Goal: Task Accomplishment & Management: Complete application form

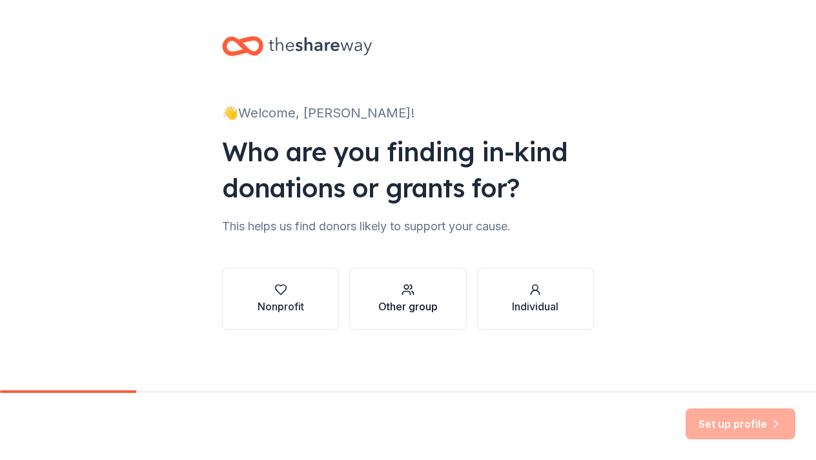
click at [425, 303] on div "Other group" at bounding box center [407, 306] width 59 height 15
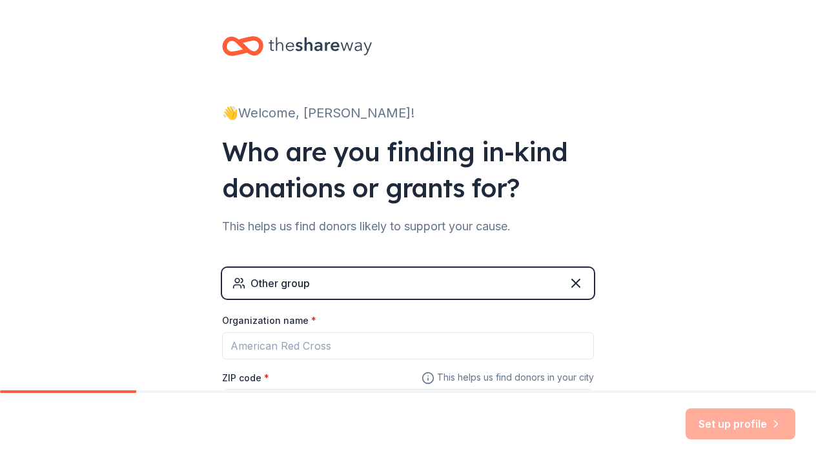
click at [431, 311] on div "Other group Organization name * ZIP code * This helps us find donors in your ci…" at bounding box center [408, 354] width 372 height 173
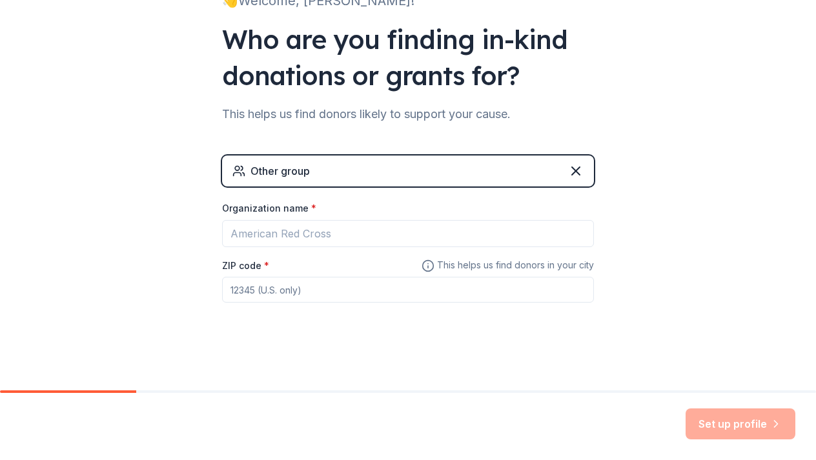
scroll to position [112, 0]
click at [576, 172] on icon at bounding box center [576, 172] width 8 height 8
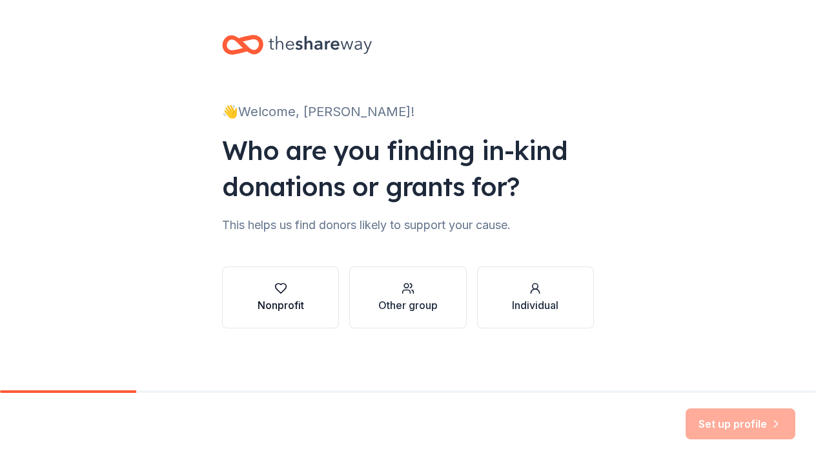
click at [278, 322] on button "Nonprofit" at bounding box center [280, 298] width 117 height 62
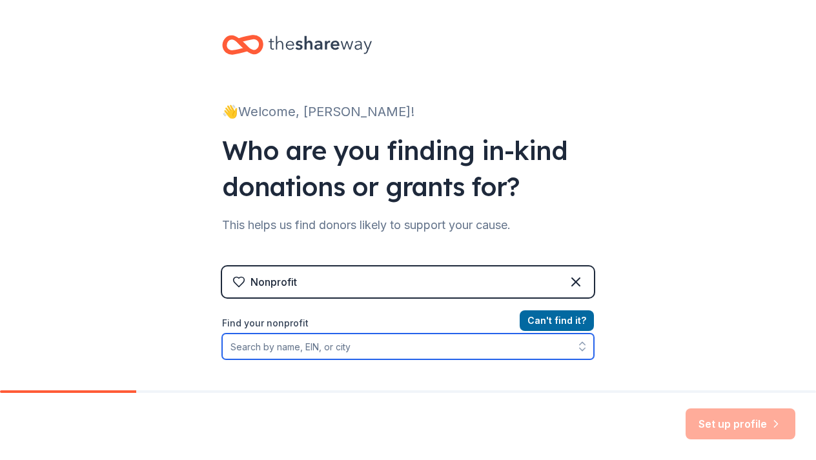
click at [295, 349] on input "Find your nonprofit" at bounding box center [408, 347] width 372 height 26
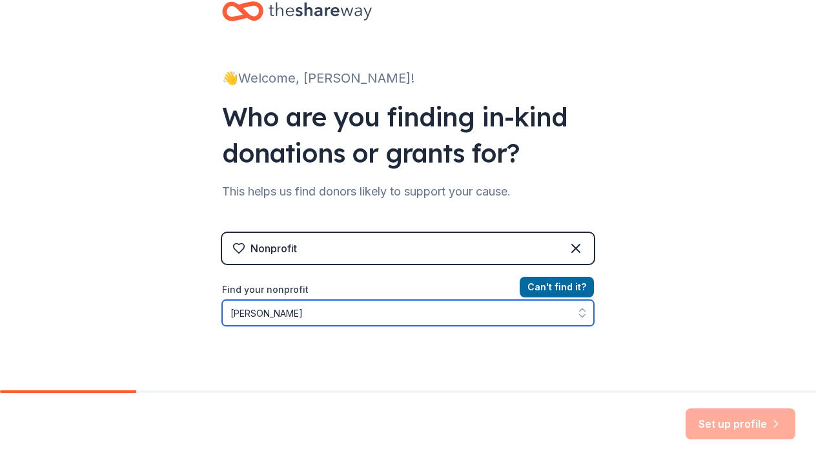
type input "[PERSON_NAME] long"
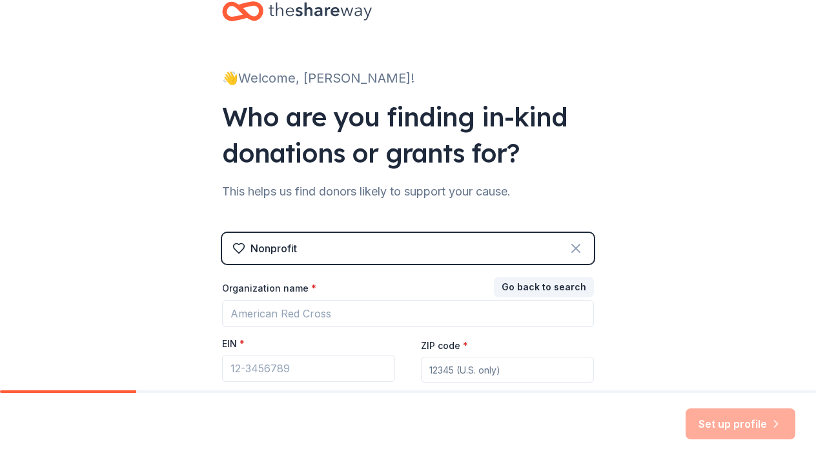
click at [575, 254] on icon at bounding box center [575, 248] width 15 height 15
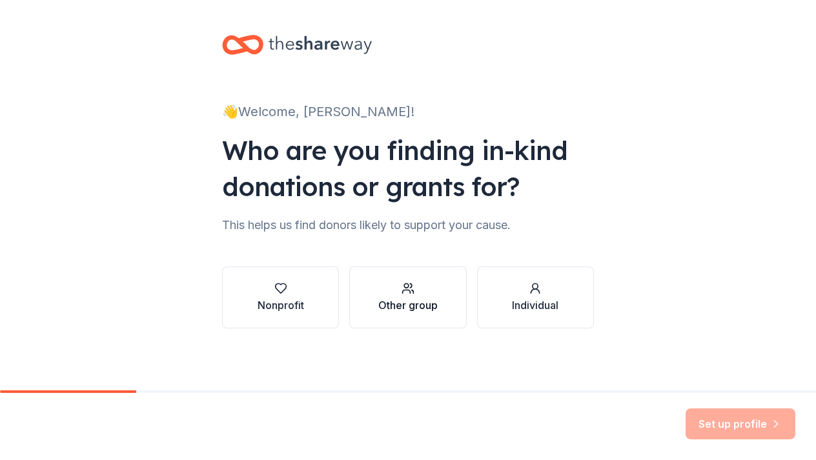
click at [456, 306] on button "Other group" at bounding box center [407, 298] width 117 height 62
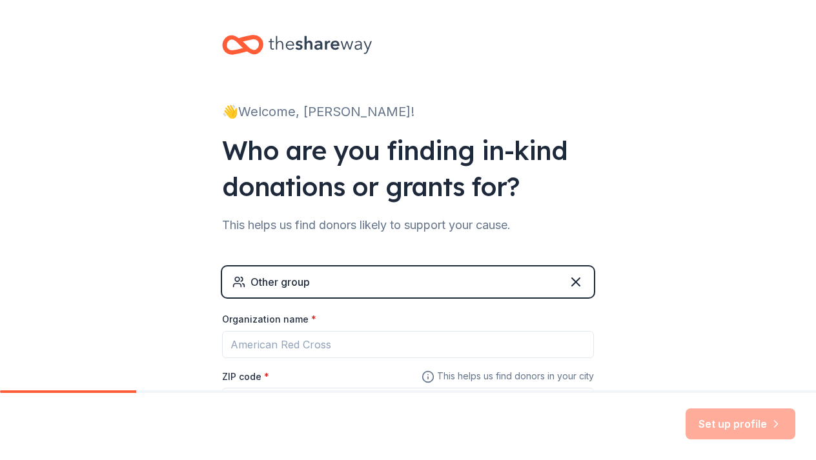
click at [199, 335] on div "👋 Welcome, [PERSON_NAME]! Who are you finding in-kind donations or grants for? …" at bounding box center [408, 250] width 816 height 503
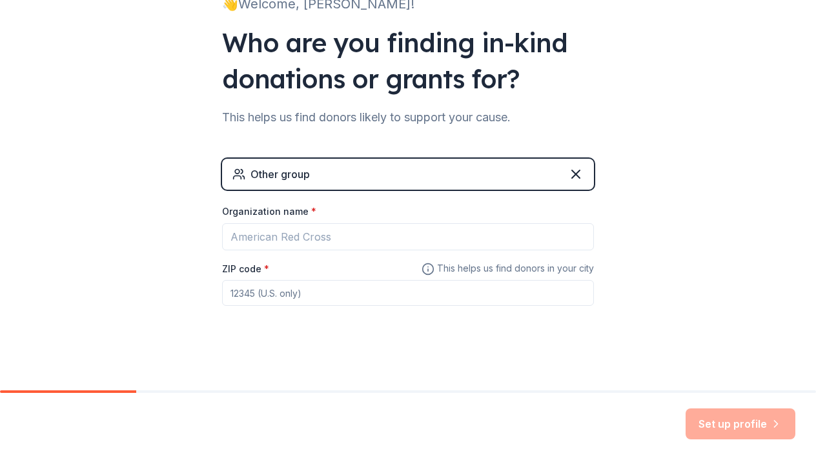
scroll to position [112, 0]
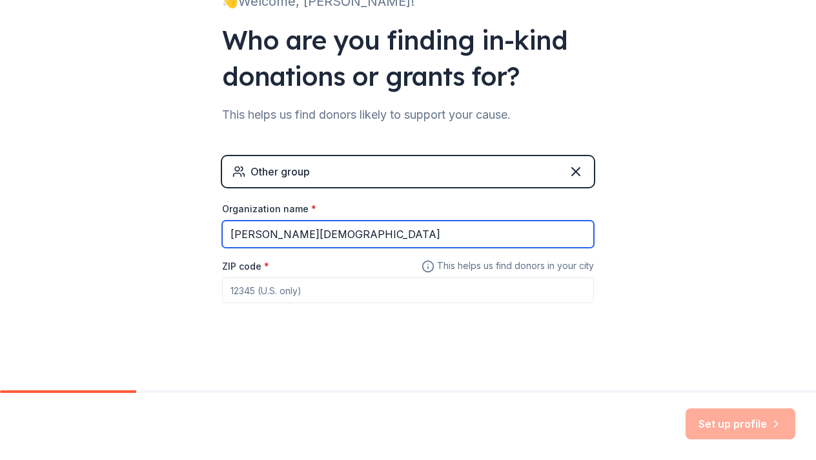
type input "[PERSON_NAME][DEMOGRAPHIC_DATA]"
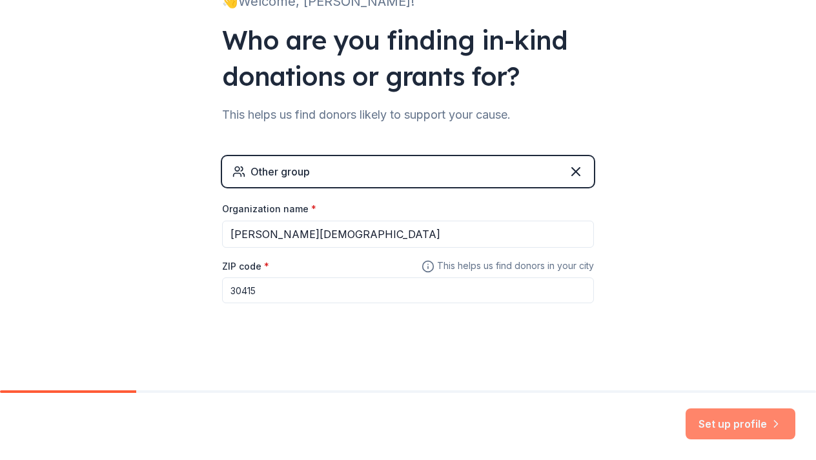
type input "30415"
click at [753, 421] on button "Set up profile" at bounding box center [741, 424] width 110 height 31
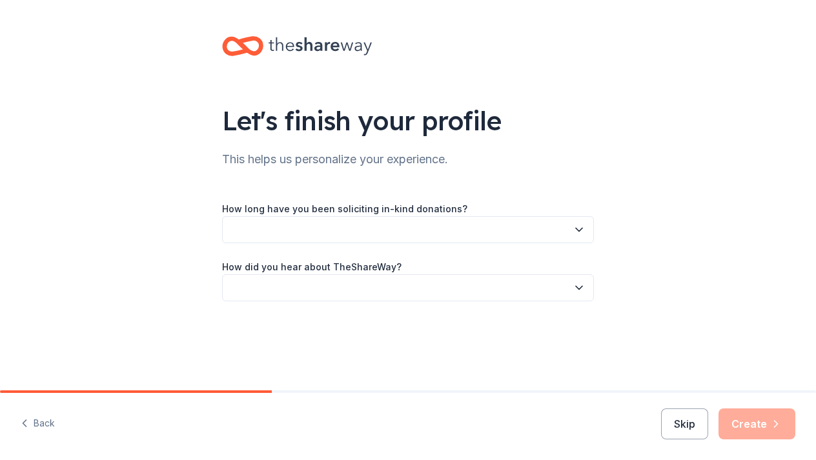
click at [445, 227] on button "button" at bounding box center [408, 229] width 372 height 27
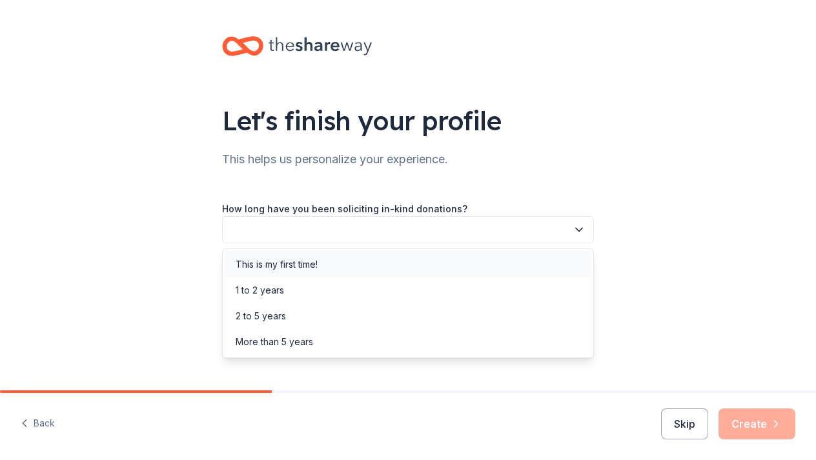
click at [405, 262] on div "This is my first time!" at bounding box center [407, 265] width 365 height 26
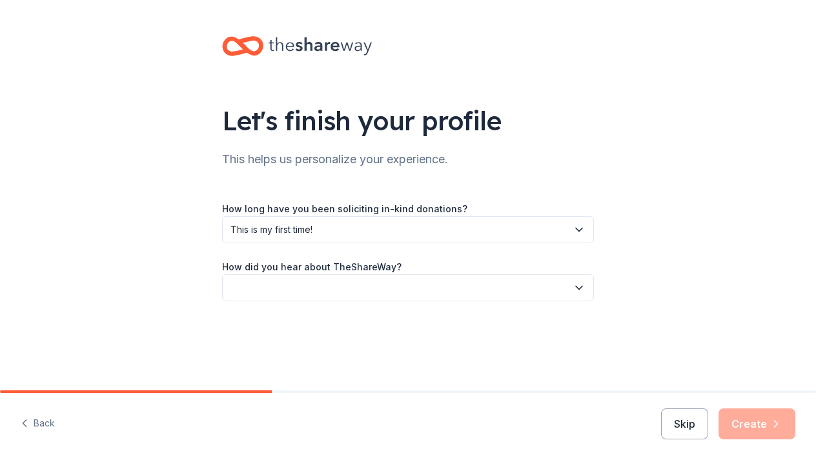
click at [387, 290] on button "button" at bounding box center [408, 287] width 372 height 27
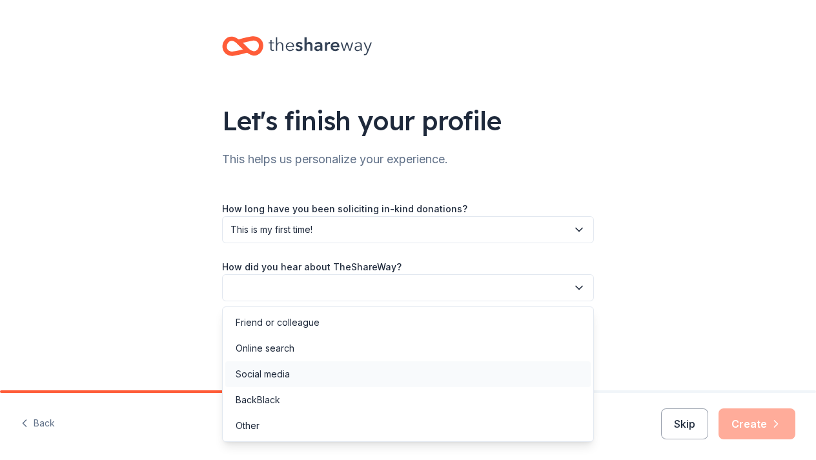
click at [349, 376] on div "Social media" at bounding box center [407, 374] width 365 height 26
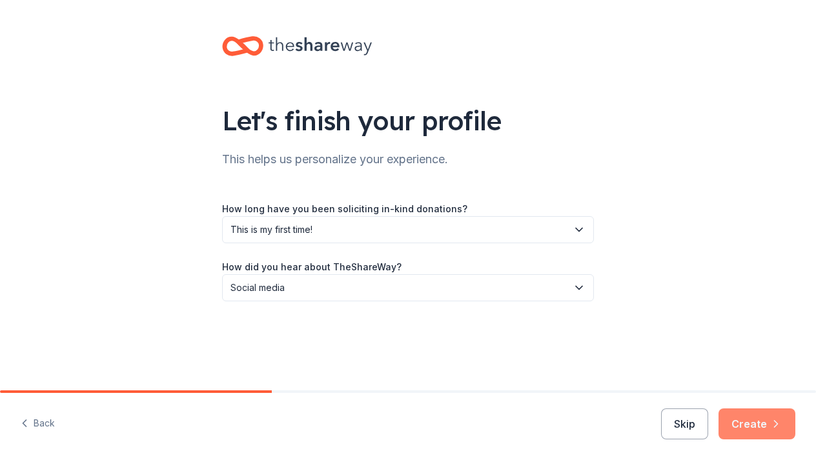
click at [738, 423] on button "Create" at bounding box center [756, 424] width 77 height 31
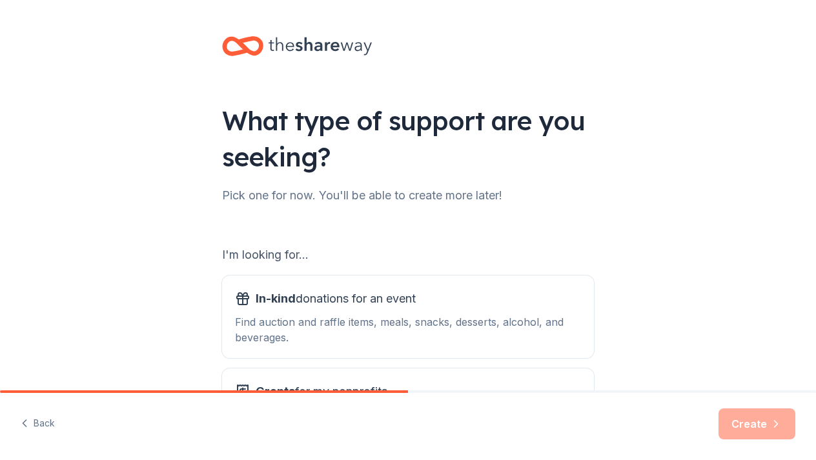
click at [737, 322] on div "What type of support are you seeking? Pick one for now. You'll be able to creat…" at bounding box center [408, 260] width 816 height 521
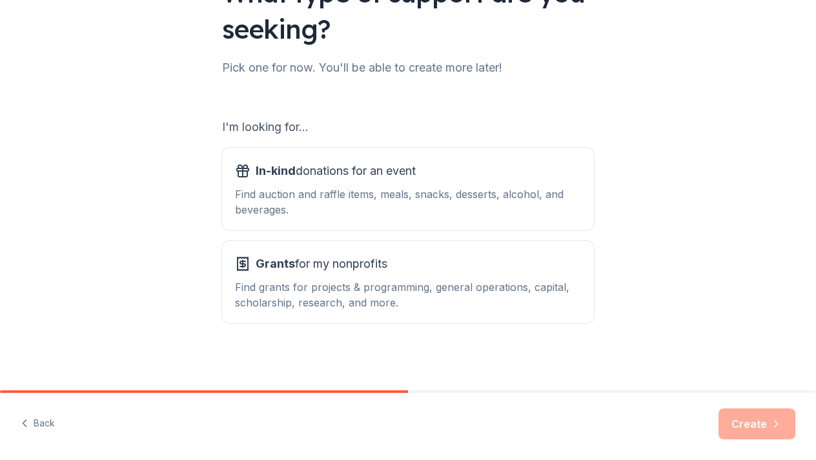
scroll to position [131, 0]
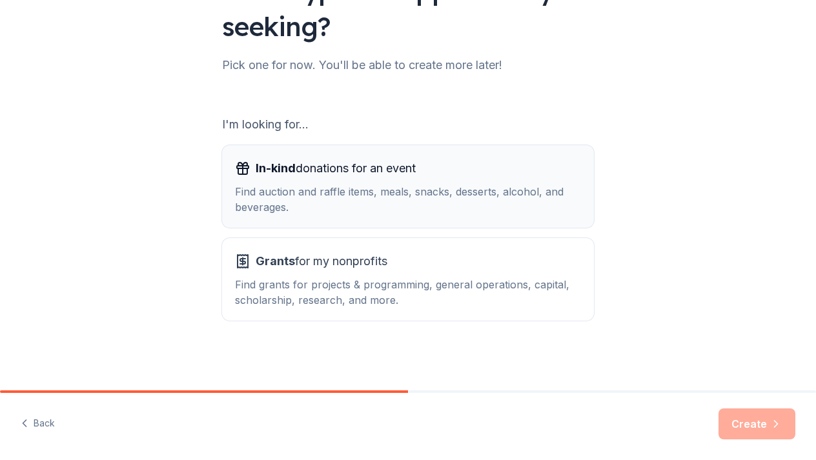
click at [505, 196] on div "Find auction and raffle items, meals, snacks, desserts, alcohol, and beverages." at bounding box center [408, 199] width 346 height 31
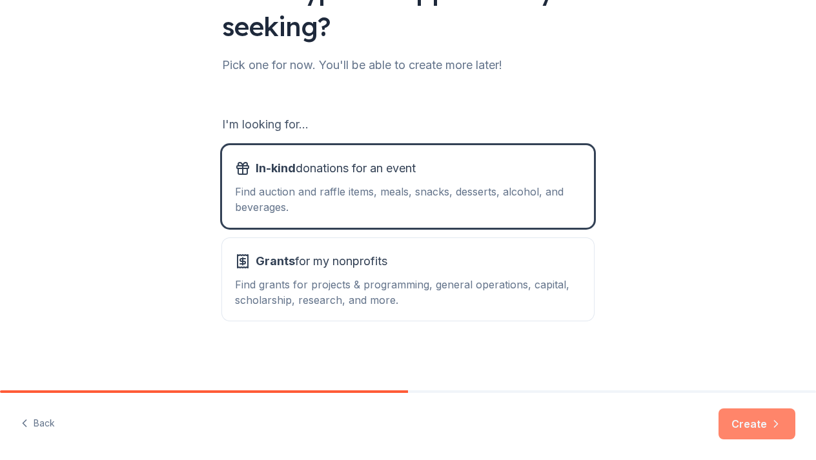
click at [748, 429] on button "Create" at bounding box center [756, 424] width 77 height 31
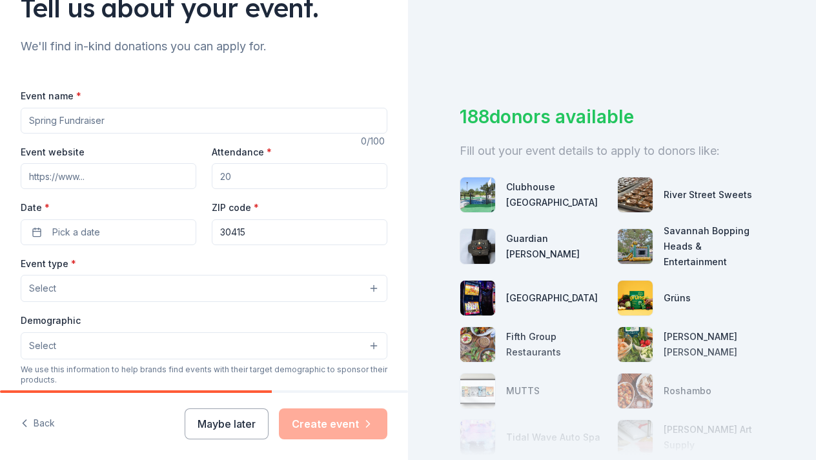
scroll to position [141, 0]
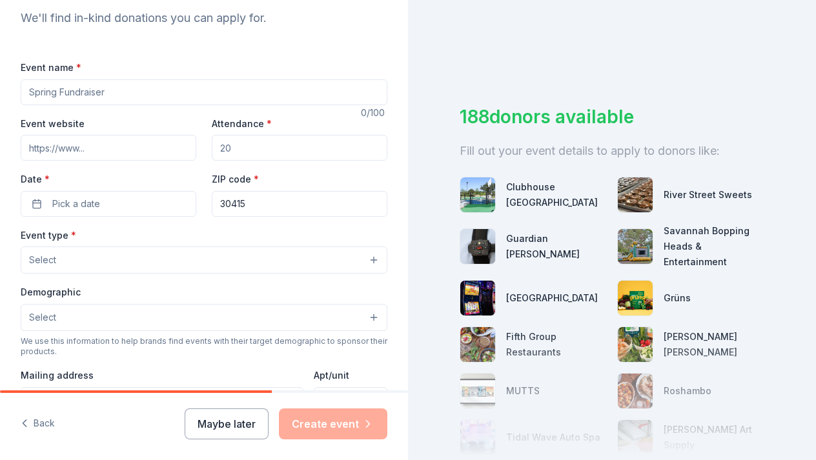
click at [223, 97] on input "Event name *" at bounding box center [204, 92] width 367 height 26
type input "Fall Festival"
click at [139, 145] on input "Event website" at bounding box center [109, 148] width 176 height 26
click at [164, 114] on div "Event name * Fall Festival 14 /100 Event website Attendance * Date * Pick a dat…" at bounding box center [204, 357] width 367 height 596
click at [283, 156] on input "Attendance *" at bounding box center [300, 148] width 176 height 26
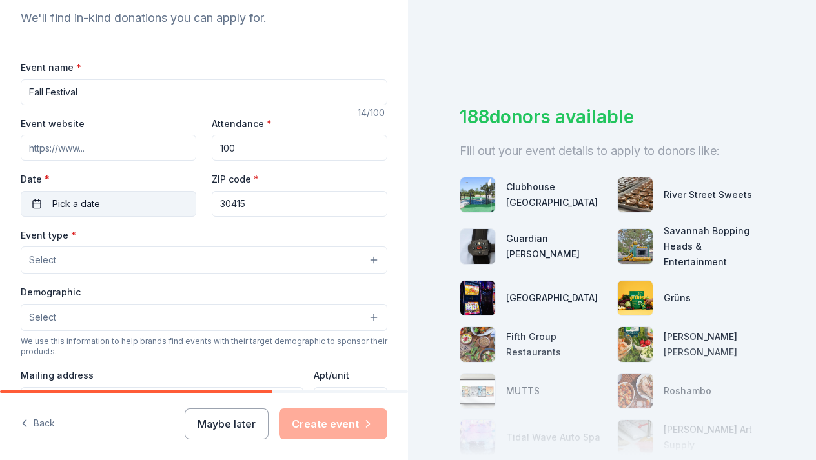
type input "100"
click at [136, 200] on button "Pick a date" at bounding box center [109, 204] width 176 height 26
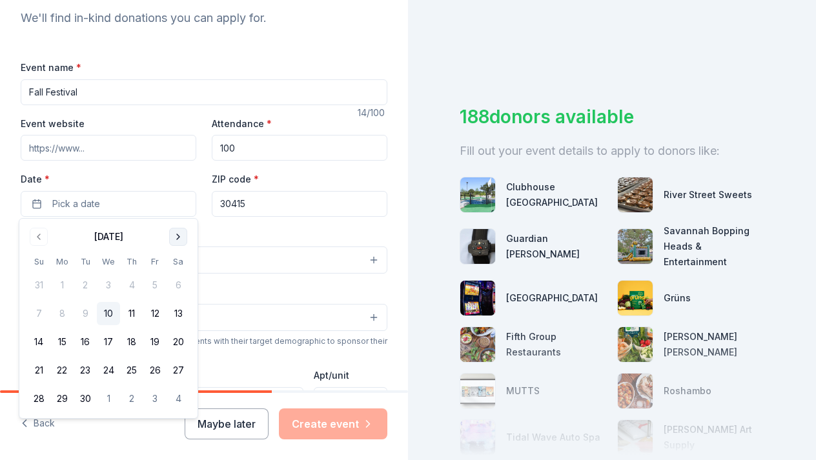
click at [174, 241] on button "Go to next month" at bounding box center [178, 237] width 18 height 18
click at [156, 398] on button "31" at bounding box center [154, 398] width 23 height 23
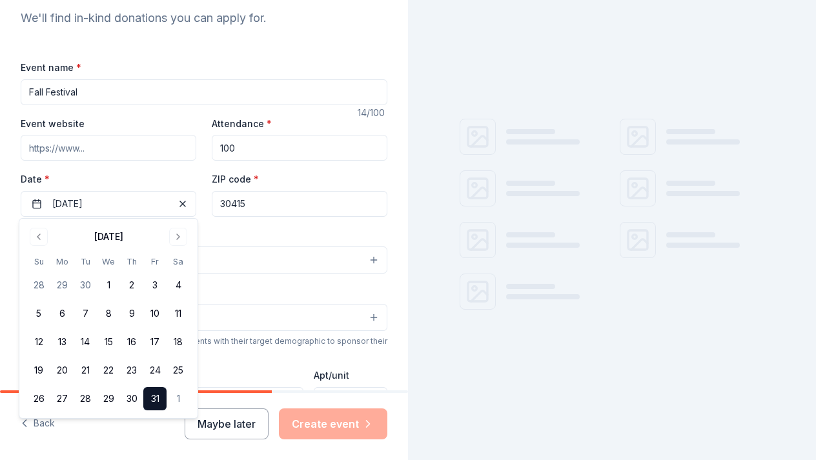
click at [257, 235] on div "Event type * Select" at bounding box center [204, 250] width 367 height 47
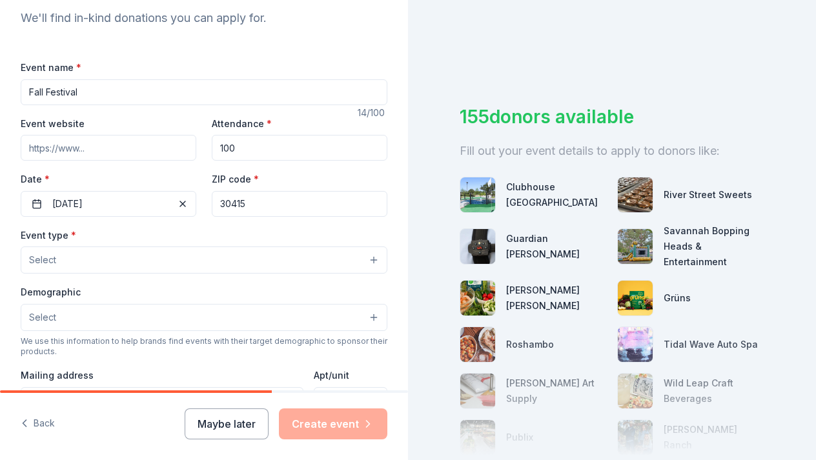
click at [114, 260] on button "Select" at bounding box center [204, 260] width 367 height 27
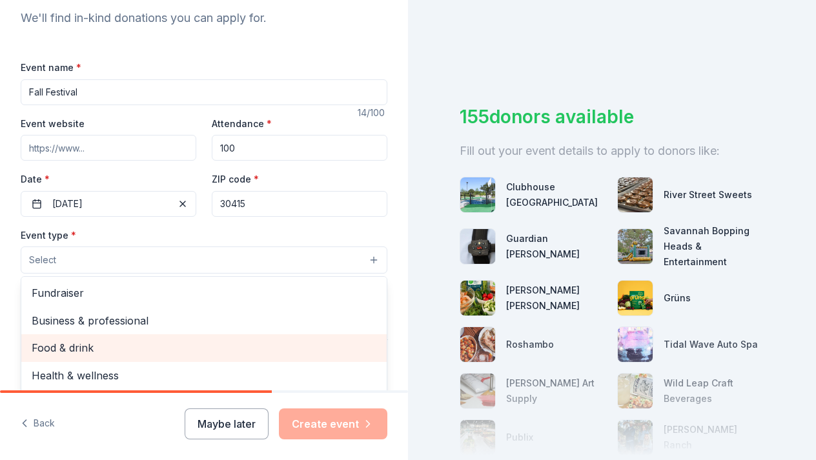
click at [106, 349] on span "Food & drink" at bounding box center [204, 348] width 345 height 17
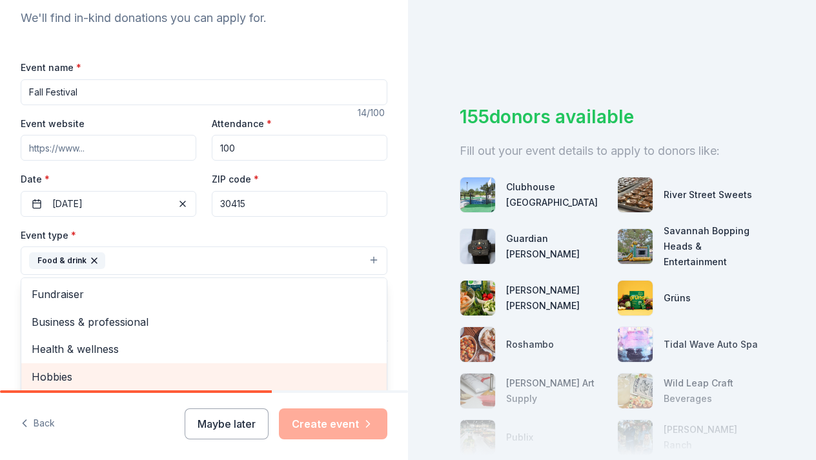
click at [181, 378] on span "Hobbies" at bounding box center [204, 377] width 345 height 17
click at [188, 376] on span "Music" at bounding box center [204, 377] width 345 height 17
click at [188, 376] on span "Performing & visual arts" at bounding box center [204, 377] width 345 height 17
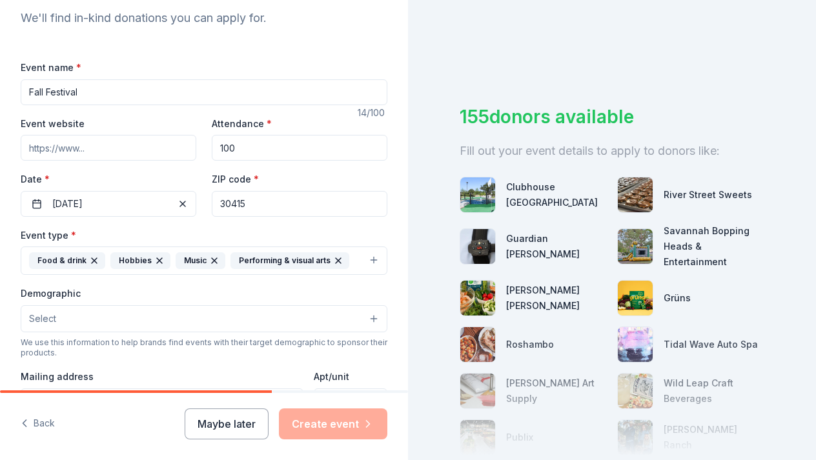
click at [333, 262] on icon "button" at bounding box center [338, 261] width 10 height 10
click at [154, 260] on icon "button" at bounding box center [159, 261] width 10 height 10
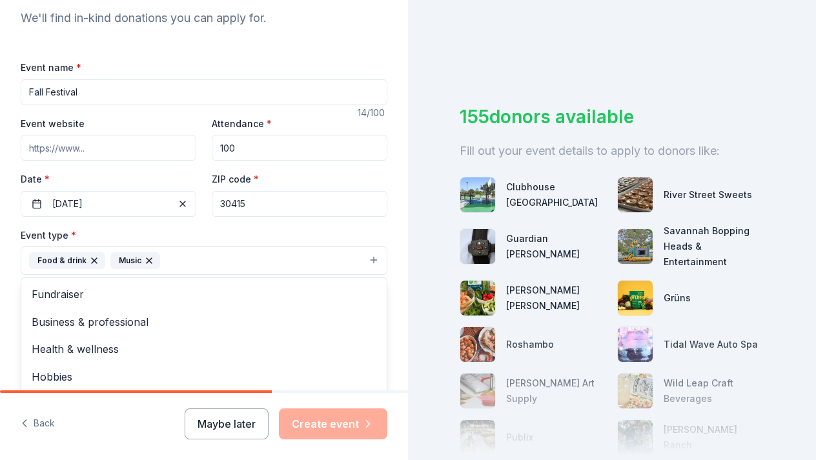
click at [150, 259] on icon "button" at bounding box center [149, 261] width 10 height 10
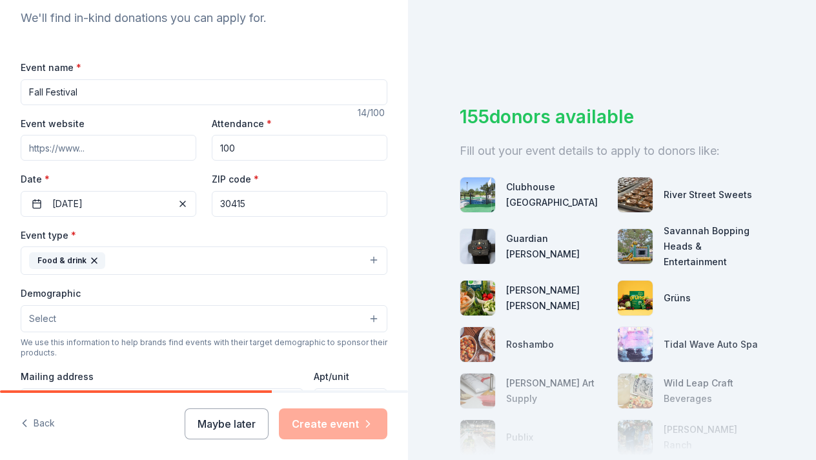
click at [119, 323] on button "Select" at bounding box center [204, 318] width 367 height 27
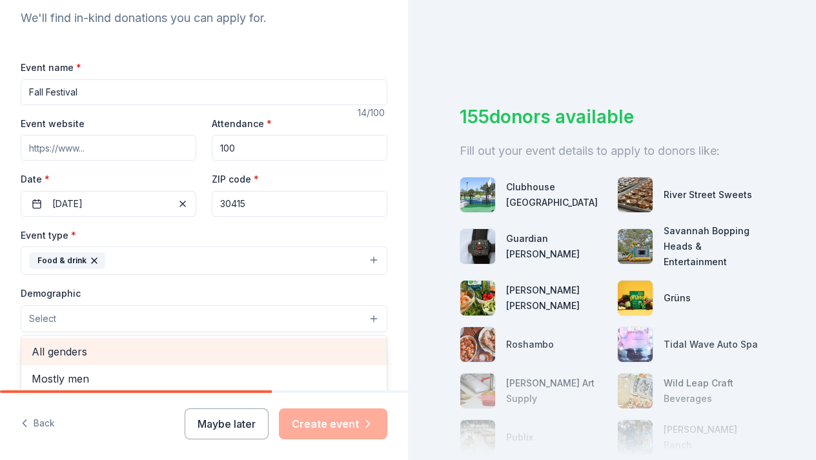
click at [111, 347] on span "All genders" at bounding box center [204, 351] width 345 height 17
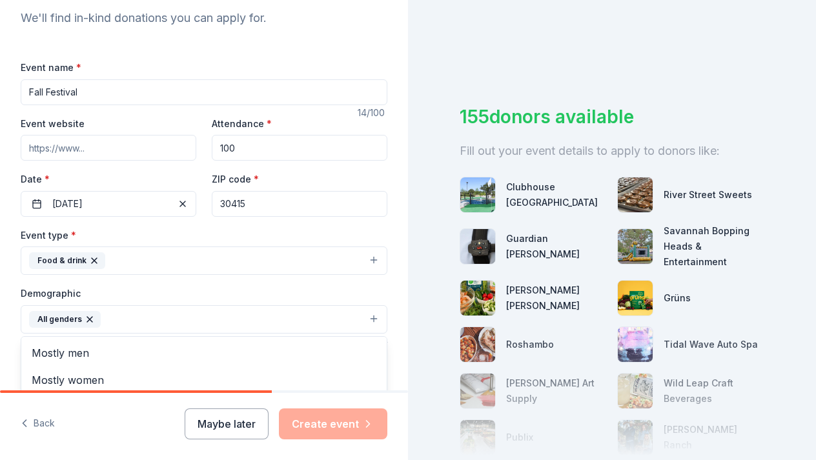
click at [221, 286] on div "Demographic All genders Mostly men Mostly women All ages [DEMOGRAPHIC_DATA] yrs…" at bounding box center [204, 309] width 367 height 48
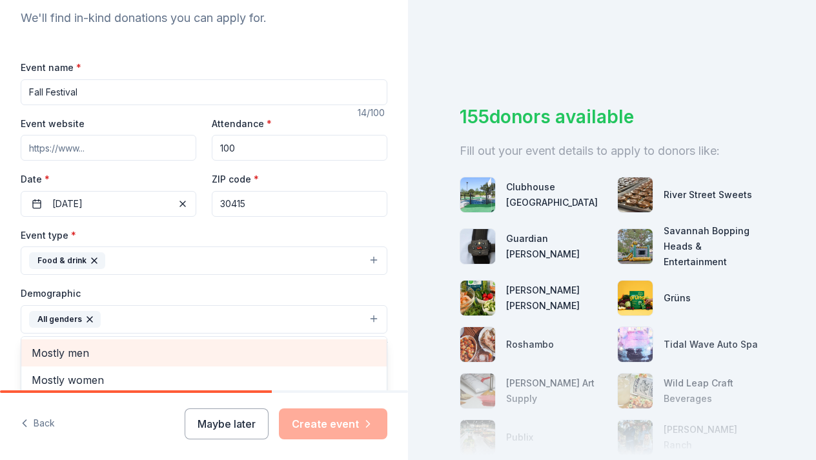
click at [171, 285] on div "Demographic All genders Mostly men Mostly women All ages [DEMOGRAPHIC_DATA] yrs…" at bounding box center [204, 309] width 367 height 48
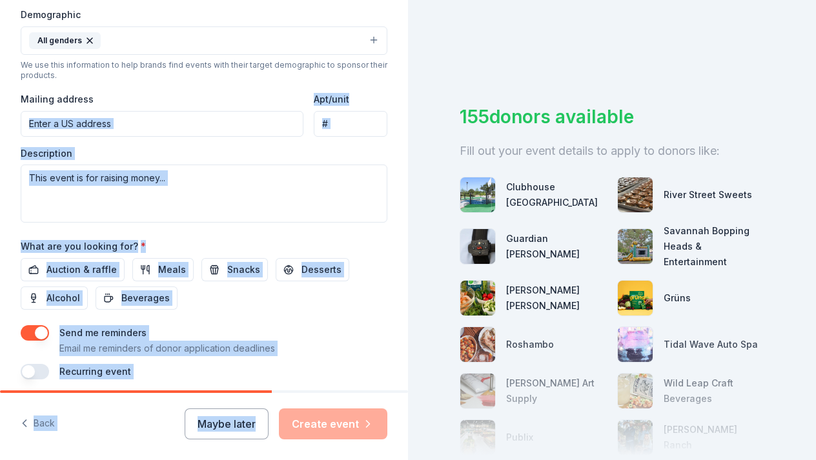
scroll to position [468, 0]
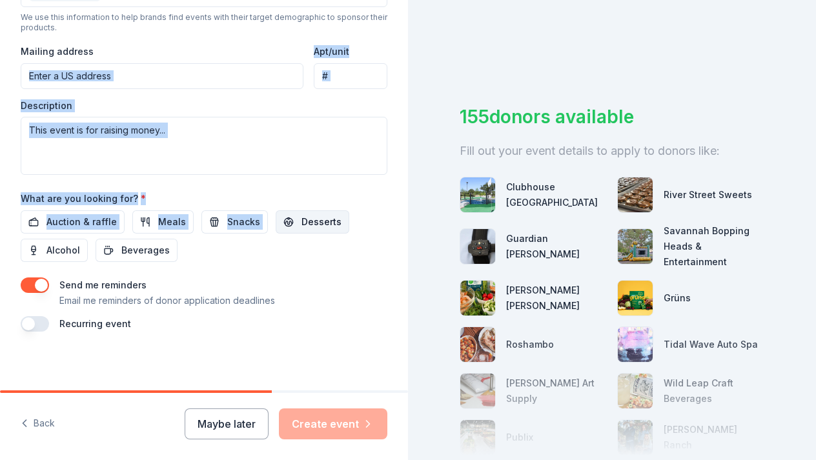
drag, startPoint x: 299, startPoint y: 375, endPoint x: 281, endPoint y: 212, distance: 164.2
click at [281, 212] on div "Event name * Fall Festival 14 /100 Event website Attendance * 100 Date * [DATE]…" at bounding box center [204, 32] width 367 height 599
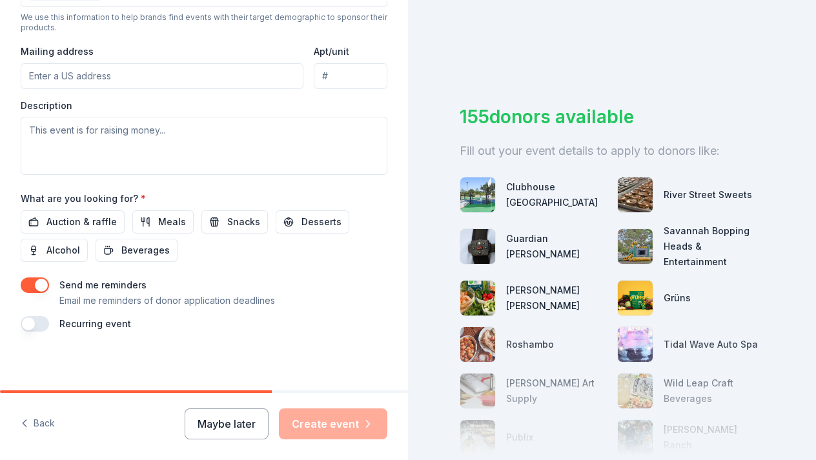
click at [175, 68] on input "Mailing address" at bounding box center [162, 76] width 283 height 26
type input "[STREET_ADDRESS]"
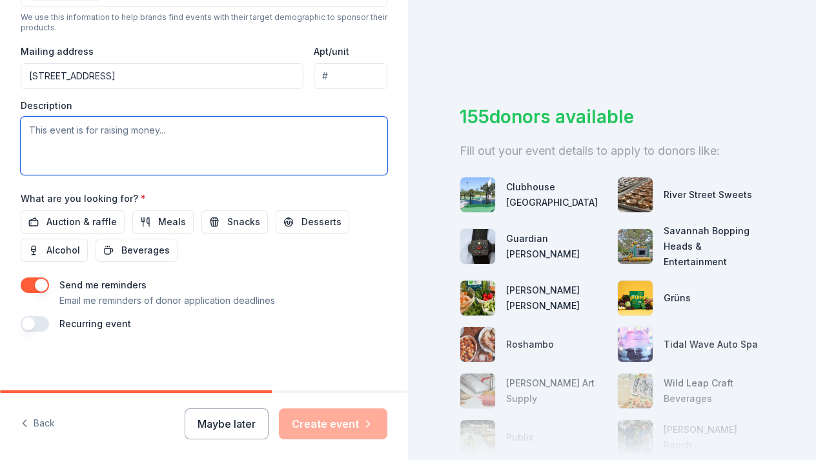
click at [103, 130] on textarea at bounding box center [204, 146] width 367 height 58
type textarea "h"
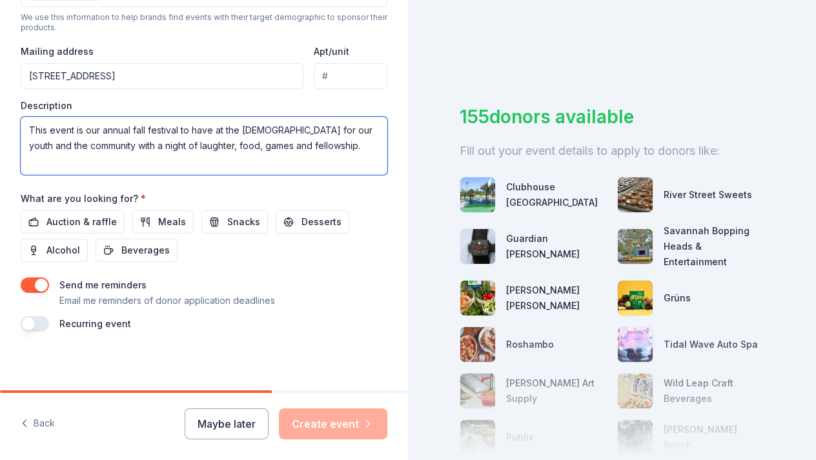
type textarea "This event is our annual fall festival to have at the [DEMOGRAPHIC_DATA] for ou…"
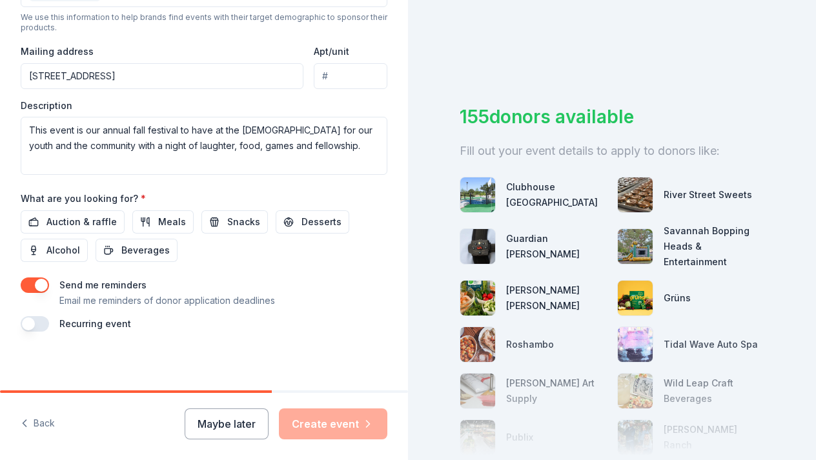
click at [202, 193] on div "What are you looking for? * Auction & raffle Meals Snacks Desserts Alcohol Beve…" at bounding box center [204, 226] width 367 height 72
click at [235, 226] on span "Snacks" at bounding box center [243, 221] width 33 height 15
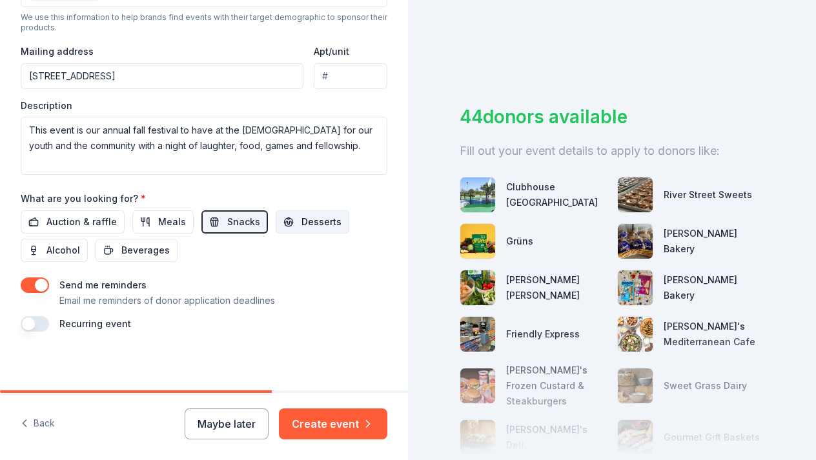
click at [312, 222] on span "Desserts" at bounding box center [321, 221] width 40 height 15
click at [158, 247] on span "Beverages" at bounding box center [145, 250] width 48 height 15
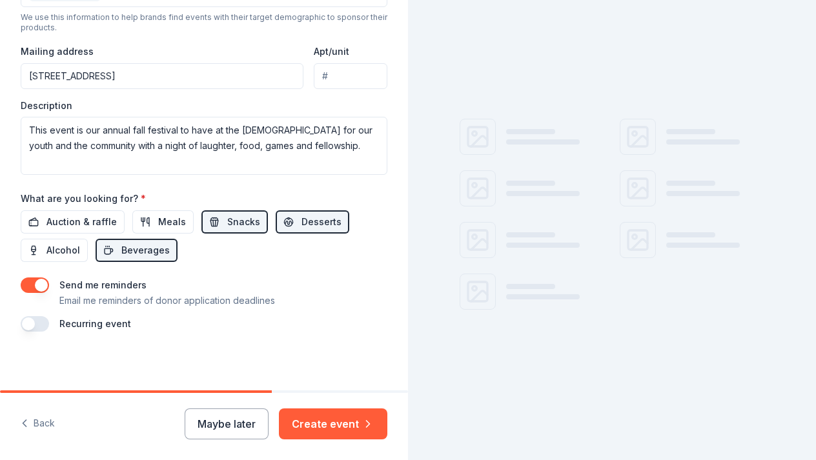
click at [232, 278] on div "Send me reminders Email me reminders of donor application deadlines" at bounding box center [167, 293] width 216 height 31
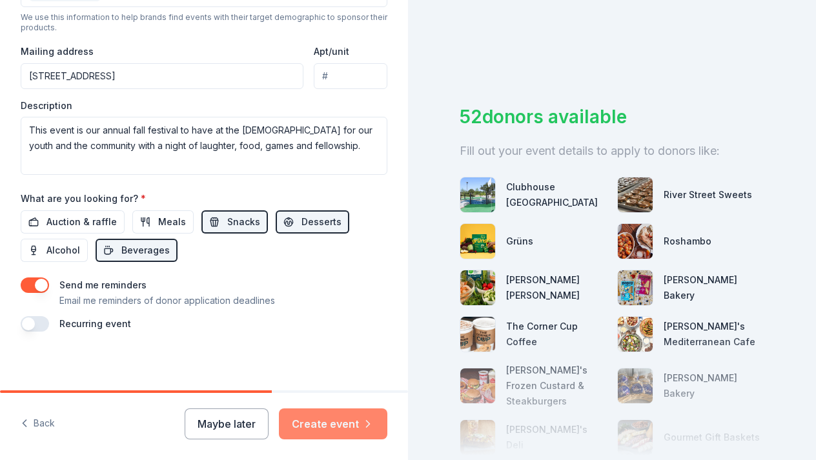
click at [320, 422] on button "Create event" at bounding box center [333, 424] width 108 height 31
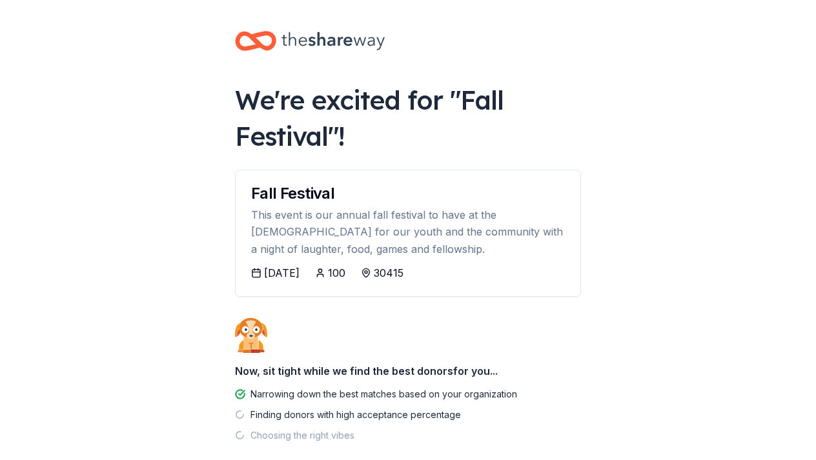
click at [212, 307] on body "We're excited for " Fall Festival "! Fall Festival This event is our annual fal…" at bounding box center [408, 230] width 816 height 460
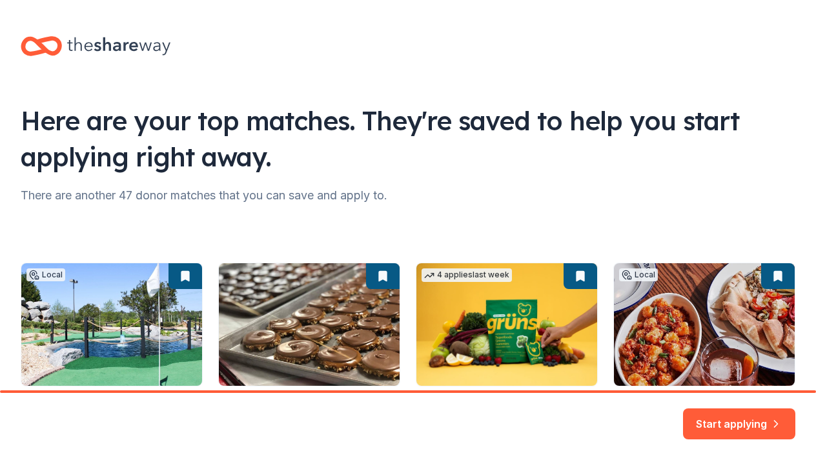
click at [456, 239] on div "Local 21 days left Online app Clubhouse Statesboro New Monetary donation, gift …" at bounding box center [408, 461] width 775 height 491
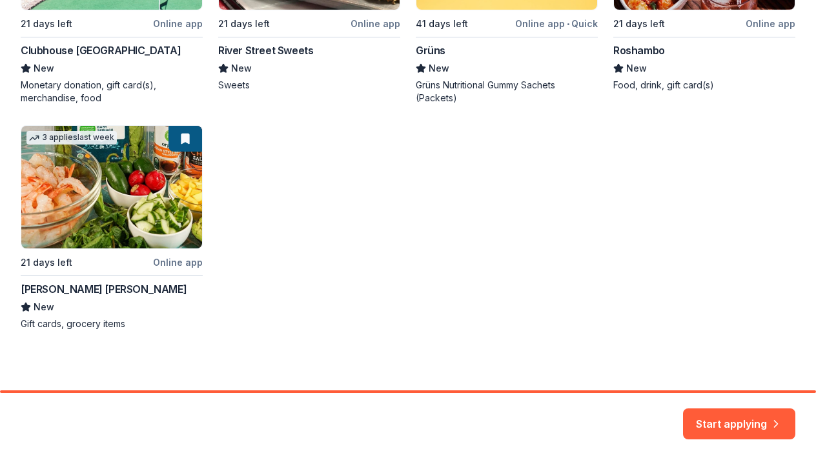
scroll to position [380, 0]
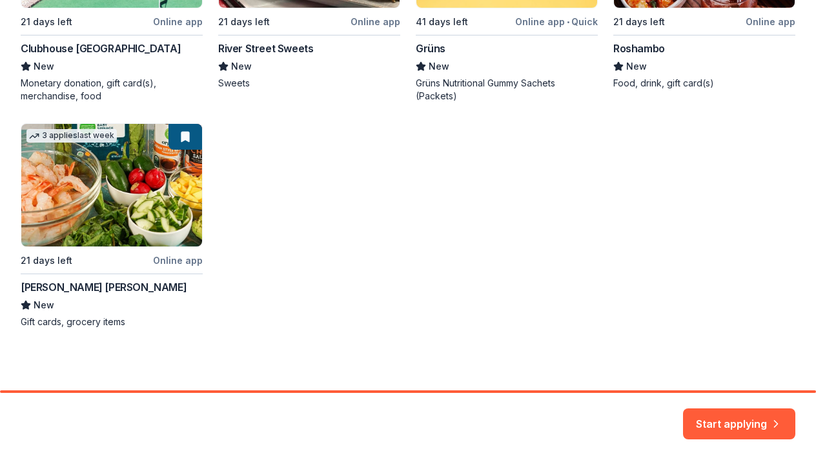
click at [682, 407] on div "Start applying" at bounding box center [408, 426] width 816 height 67
click at [718, 420] on button "Start applying" at bounding box center [739, 416] width 112 height 31
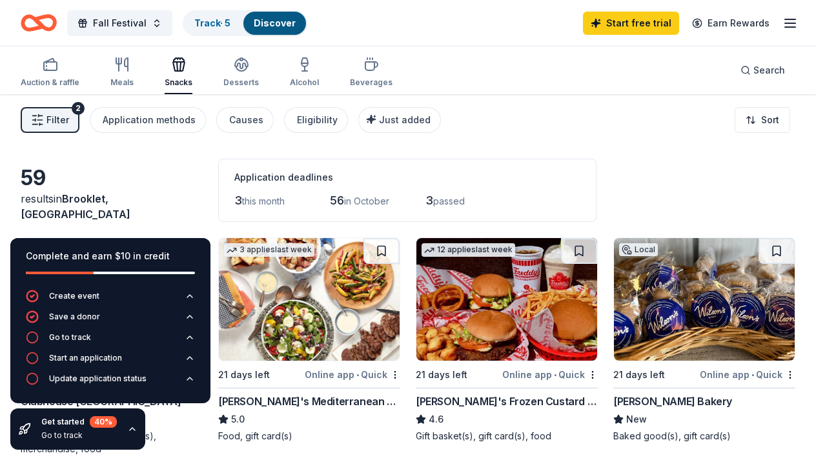
click at [646, 199] on div "59 results in [GEOGRAPHIC_DATA], [GEOGRAPHIC_DATA] Application deadlines 3 this…" at bounding box center [408, 190] width 775 height 63
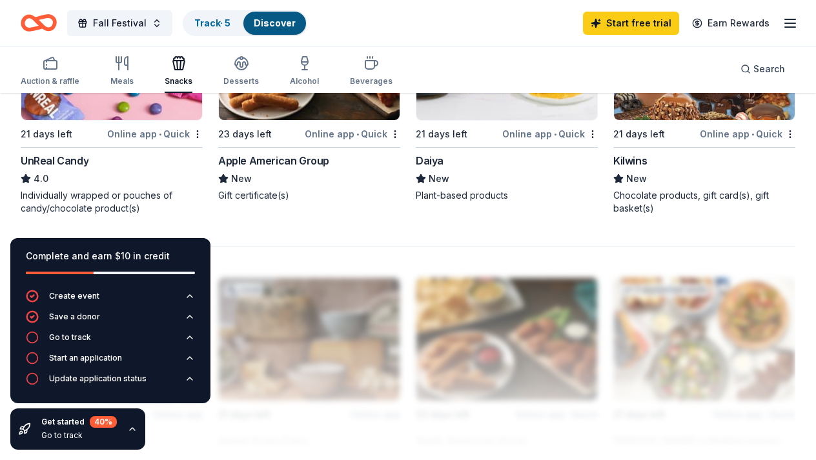
scroll to position [1217, 0]
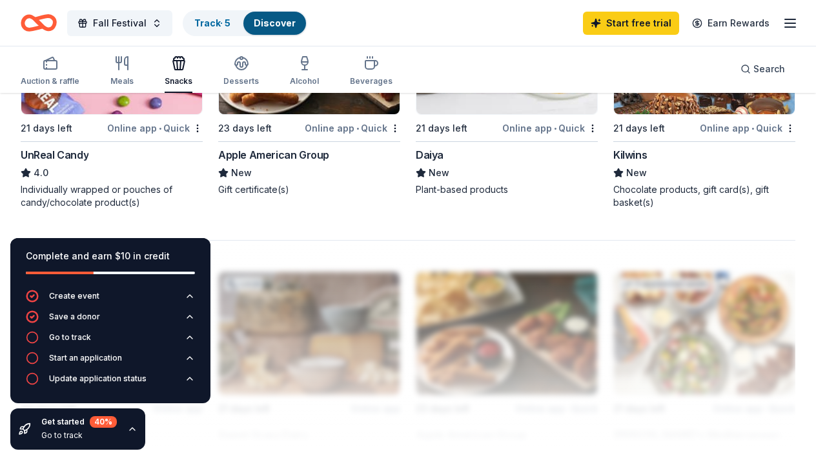
click at [147, 126] on div "Online app • Quick" at bounding box center [155, 128] width 96 height 16
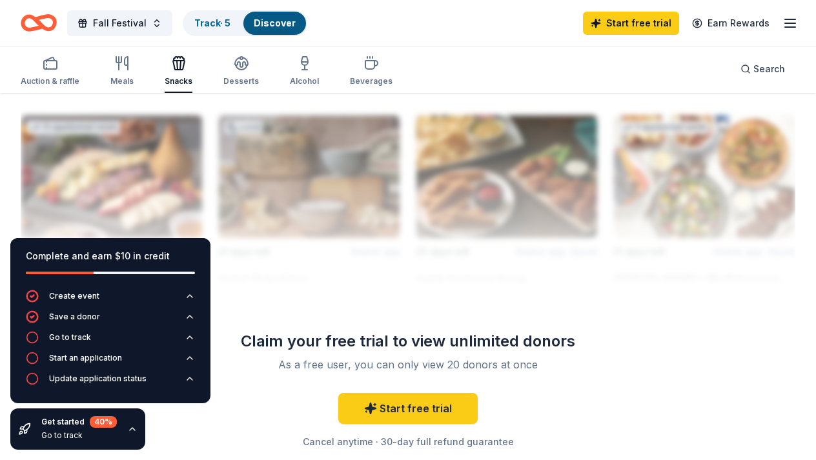
scroll to position [1385, 0]
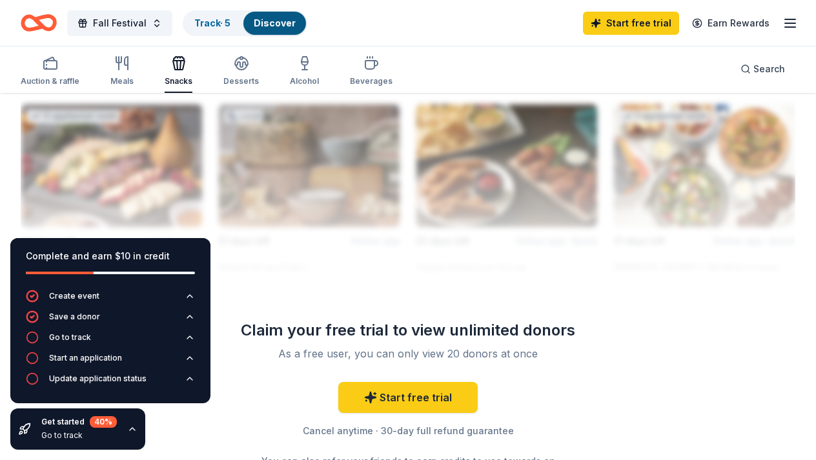
click at [135, 430] on icon "button" at bounding box center [132, 429] width 10 height 10
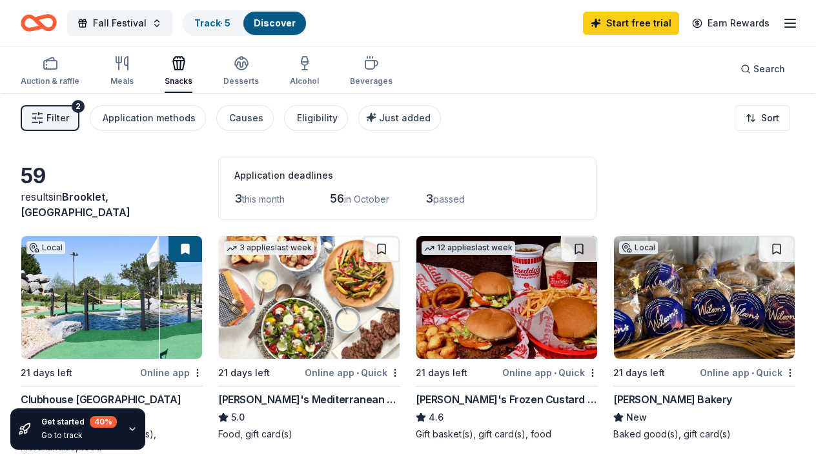
scroll to position [-1, 0]
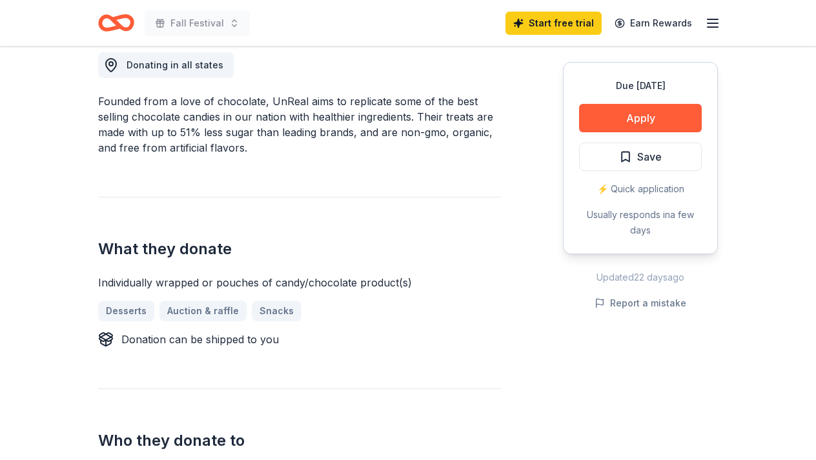
scroll to position [371, 0]
click at [624, 123] on button "Apply" at bounding box center [640, 118] width 123 height 28
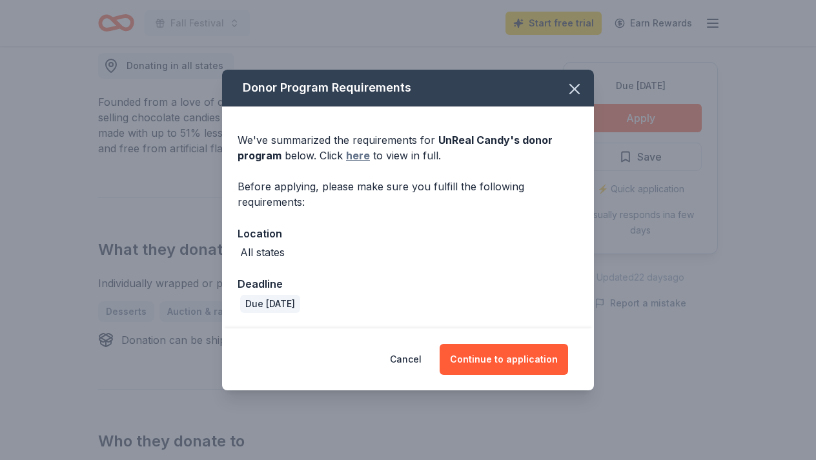
click at [351, 157] on link "here" at bounding box center [358, 155] width 24 height 15
click at [482, 371] on button "Continue to application" at bounding box center [504, 359] width 128 height 31
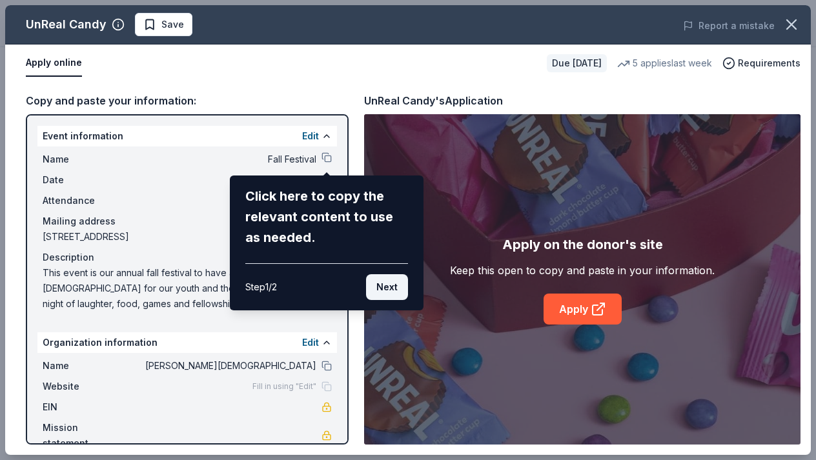
click at [390, 292] on button "Next" at bounding box center [387, 287] width 42 height 26
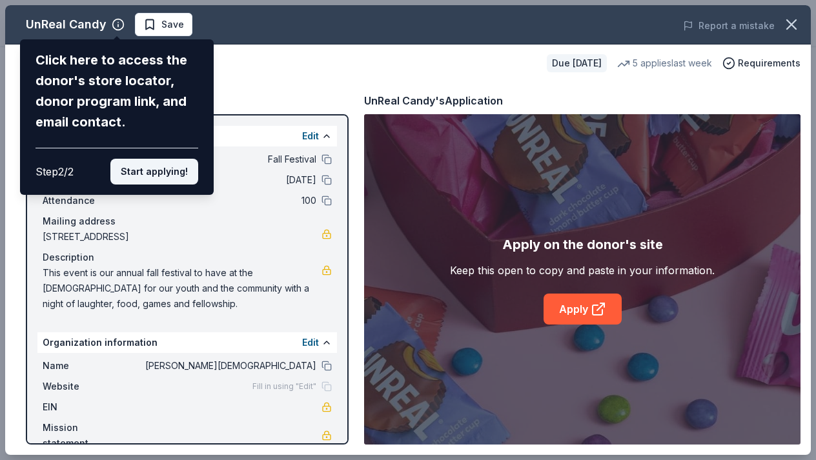
click at [176, 159] on button "Start applying!" at bounding box center [154, 172] width 88 height 26
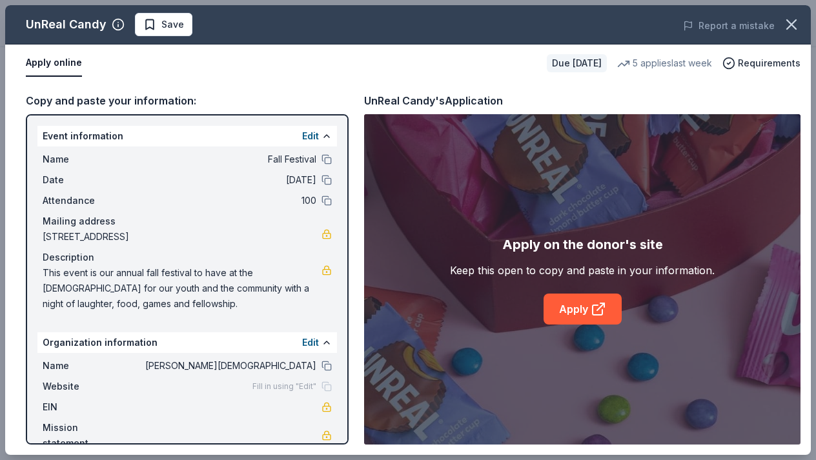
click at [251, 80] on div "UnReal Candy Save Report a mistake Apply online Due in 21 days 5 applies last w…" at bounding box center [408, 230] width 806 height 450
click at [251, 80] on div "Apply online Due in 21 days 5 applies last week Requirements" at bounding box center [408, 63] width 806 height 37
click at [590, 318] on link "Apply" at bounding box center [583, 309] width 78 height 31
click at [160, 60] on div "Apply online" at bounding box center [281, 63] width 511 height 27
click at [786, 23] on icon "button" at bounding box center [791, 24] width 18 height 18
